Goal: Transaction & Acquisition: Purchase product/service

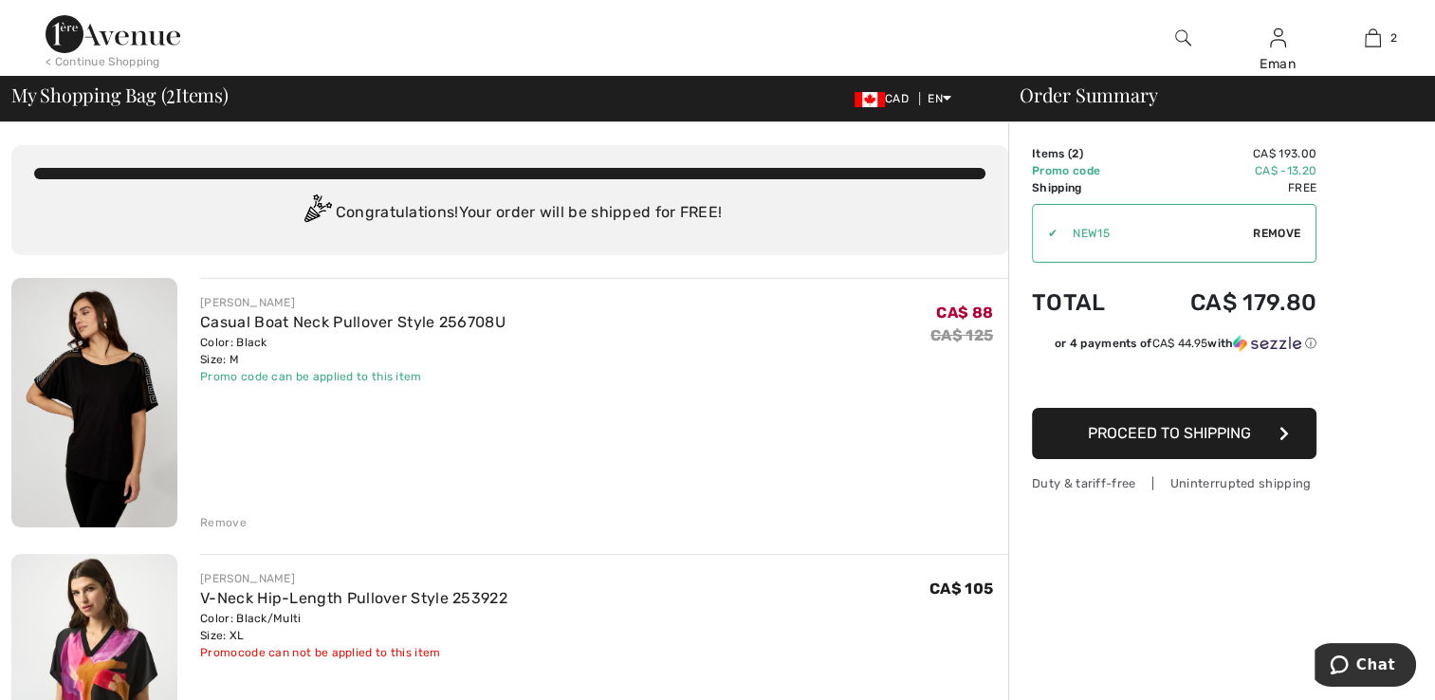
click at [232, 522] on div "Remove" at bounding box center [223, 522] width 46 height 17
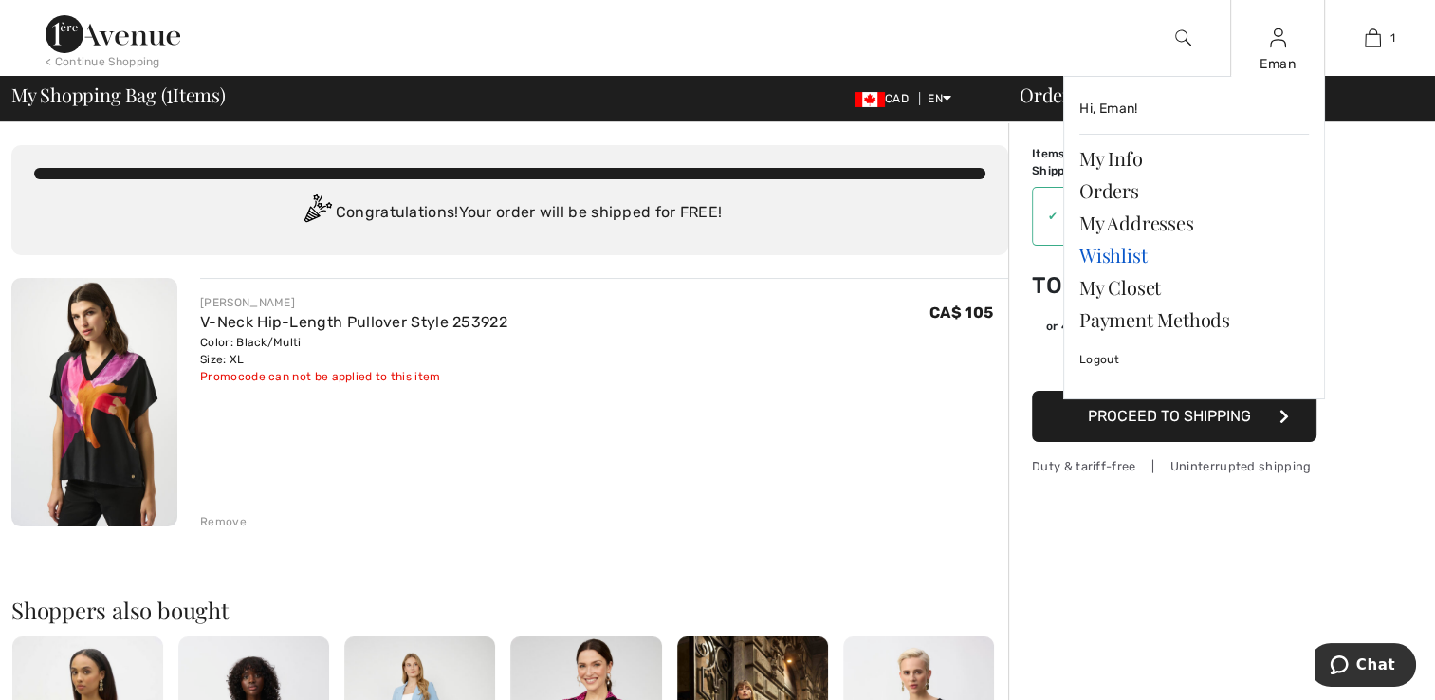
click at [1113, 252] on link "Wishlist" at bounding box center [1193, 255] width 229 height 32
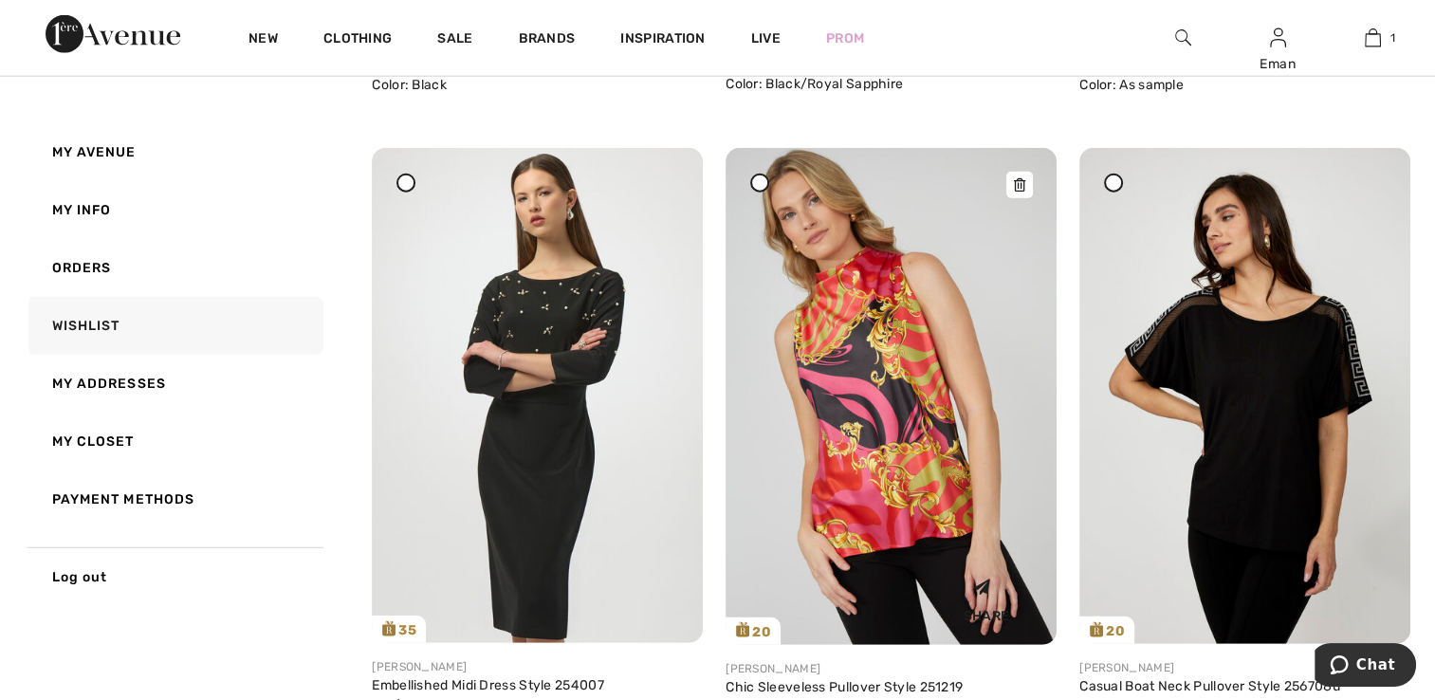
scroll to position [4930, 0]
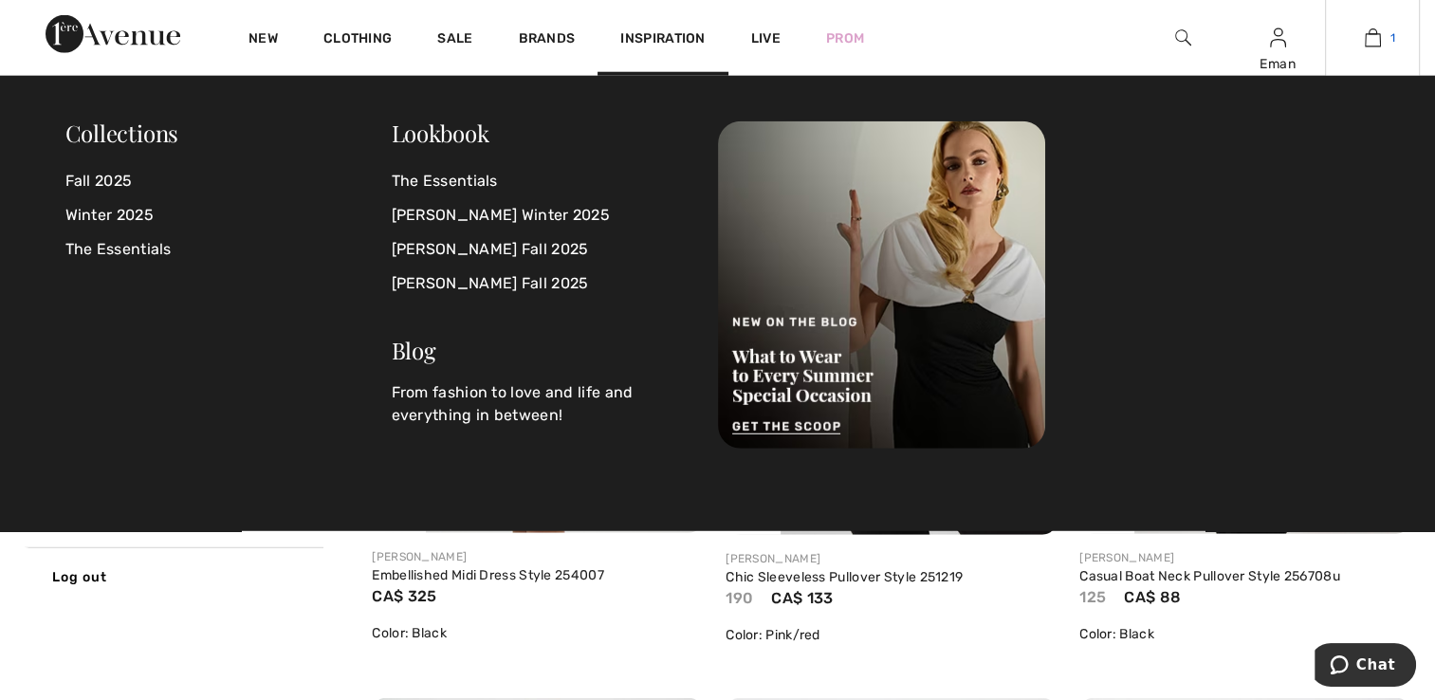
click at [1371, 47] on img at bounding box center [1372, 38] width 16 height 23
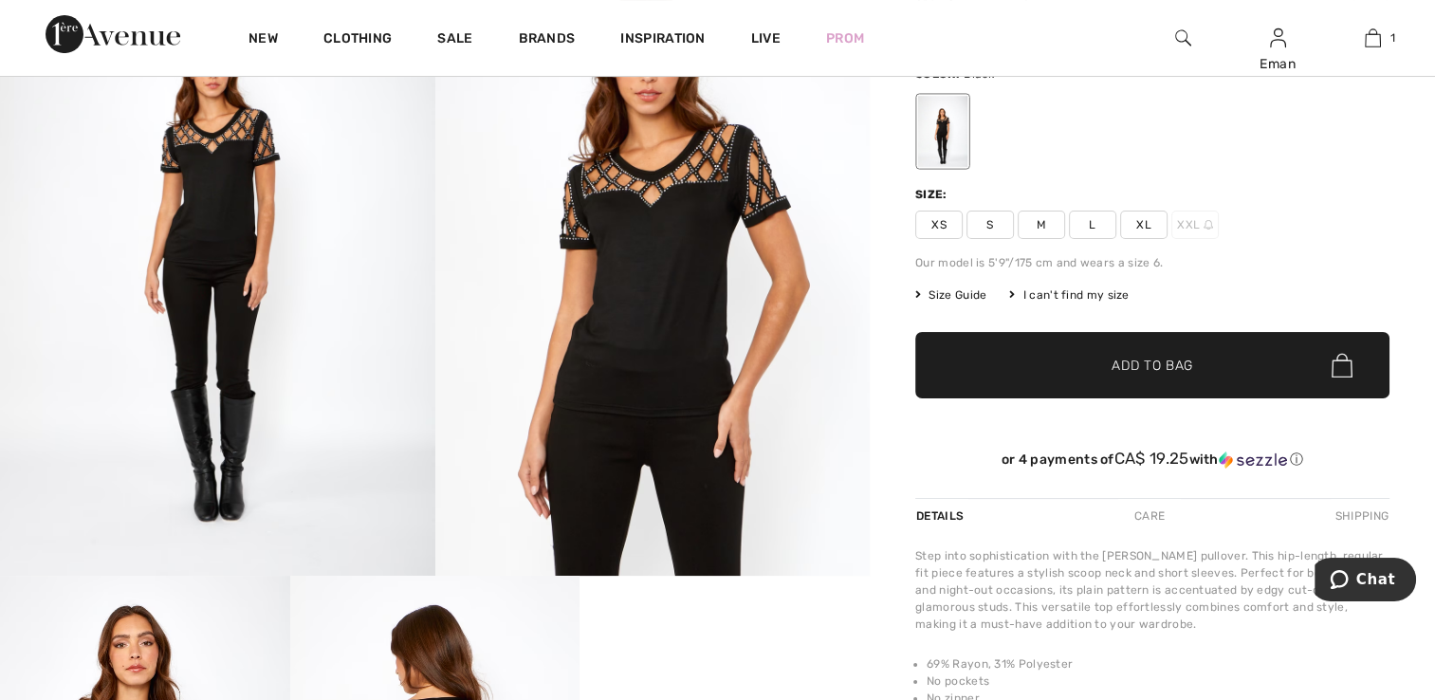
scroll to position [474, 0]
